Goal: Information Seeking & Learning: Find specific fact

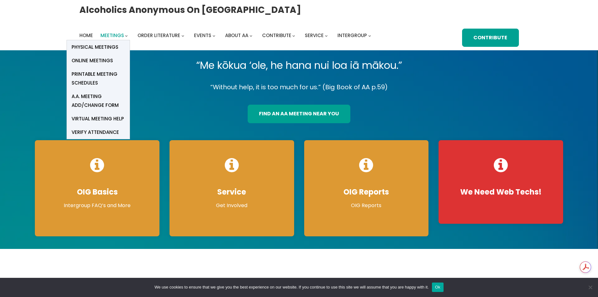
click at [123, 35] on span "Meetings" at bounding box center [112, 35] width 24 height 7
click at [98, 56] on span "Online Meetings" at bounding box center [92, 60] width 41 height 9
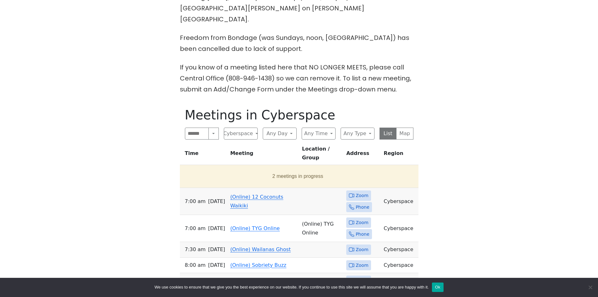
scroll to position [282, 0]
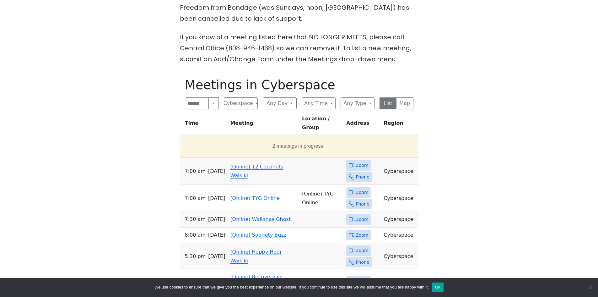
click at [243, 164] on link "(Online) 12 Coconuts Waikiki" at bounding box center [256, 171] width 53 height 15
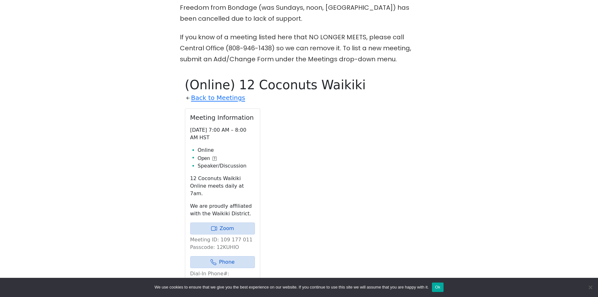
scroll to position [344, 0]
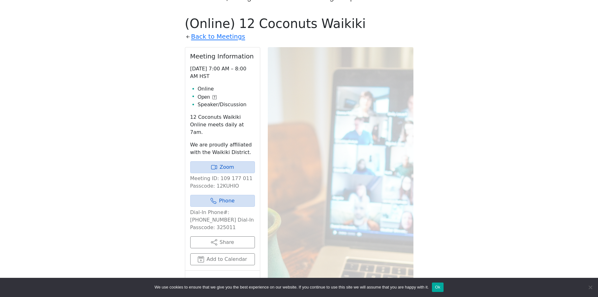
click at [222, 175] on p "Meeting ID: 109 177 011 Passcode: 12KUHIO" at bounding box center [222, 182] width 65 height 15
copy p "12KUHIO"
click at [229, 161] on link "Zoom" at bounding box center [222, 167] width 65 height 12
